Goal: Task Accomplishment & Management: Check status

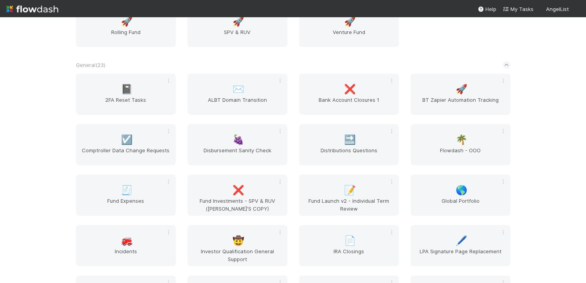
scroll to position [1404, 0]
